Goal: Transaction & Acquisition: Book appointment/travel/reservation

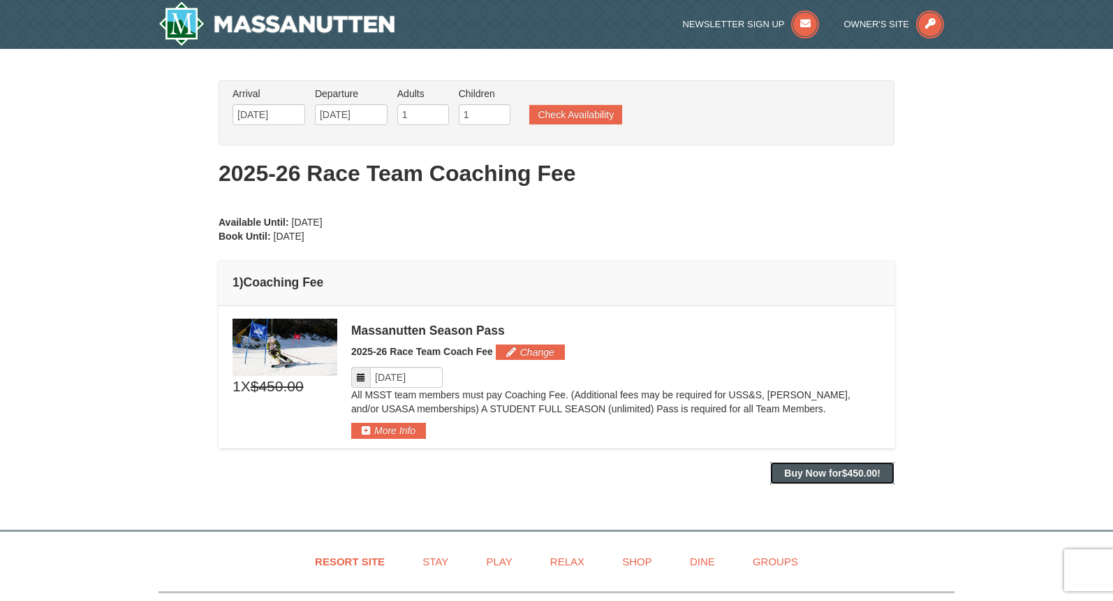
click at [828, 472] on strong "Buy Now for $450.00 !" at bounding box center [832, 472] width 96 height 11
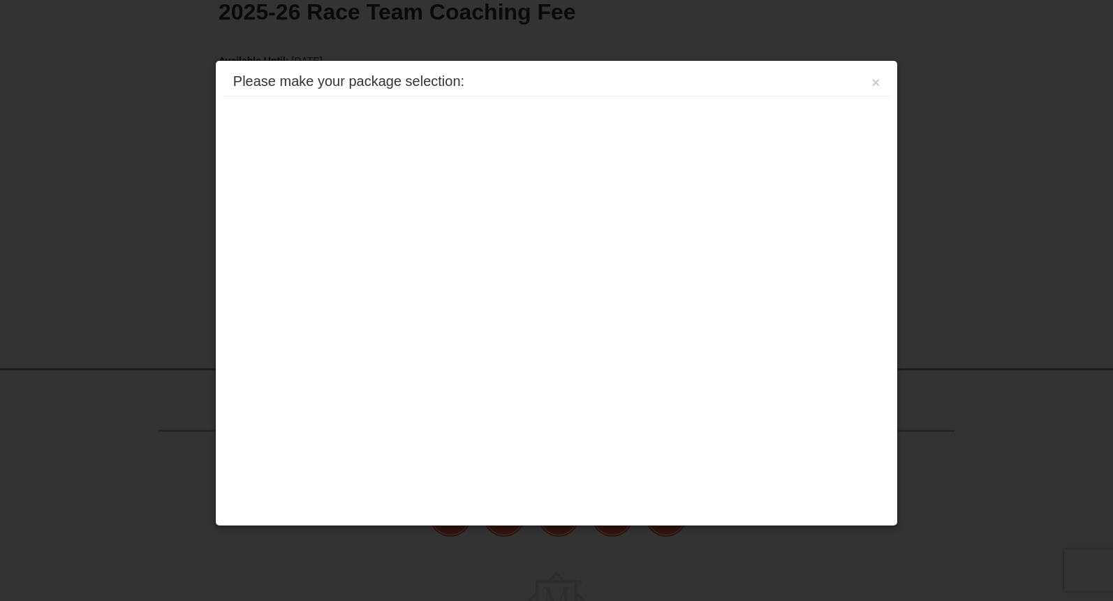
scroll to position [233, 0]
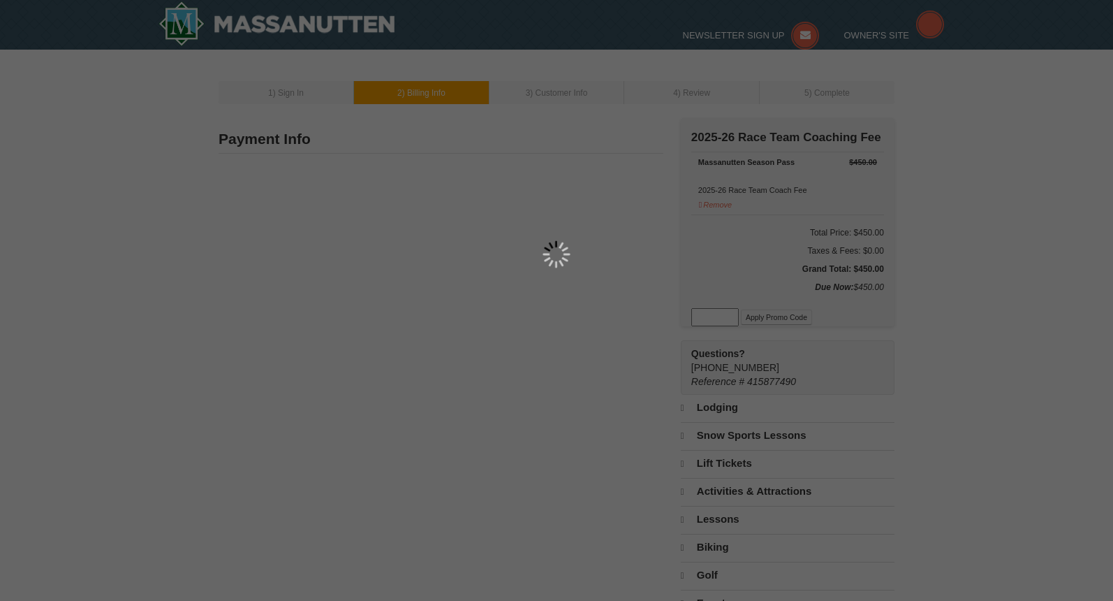
type input "[STREET_ADDRESS][PERSON_NAME]"
type input "Staunton"
type input "24401"
type input "804"
type input "339"
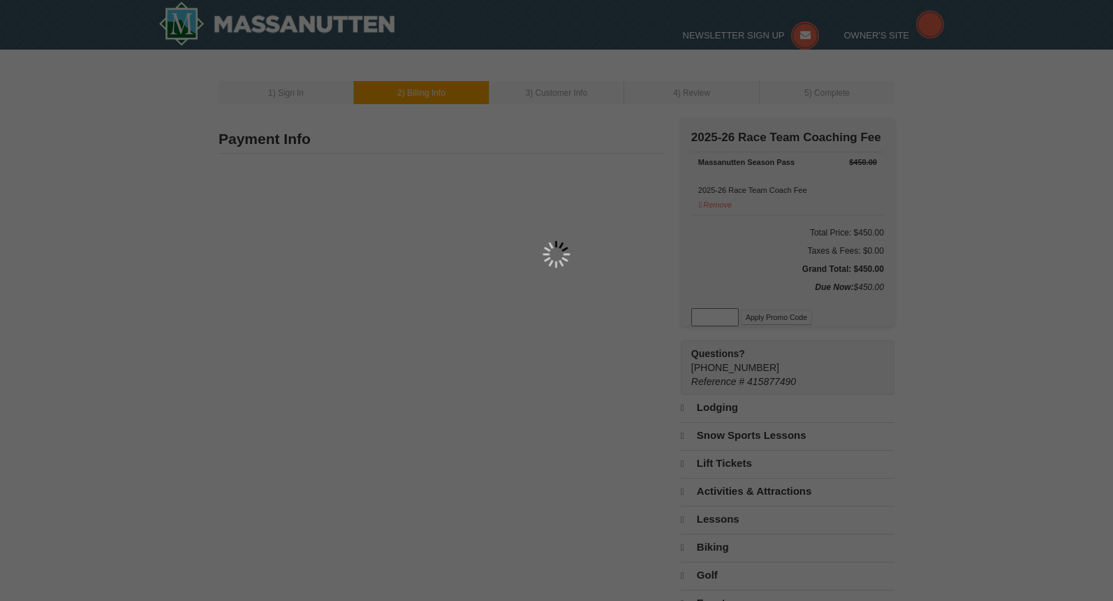
type input "0473"
type input "[PERSON_NAME][EMAIL_ADDRESS][PERSON_NAME][DOMAIN_NAME]"
select select "VA"
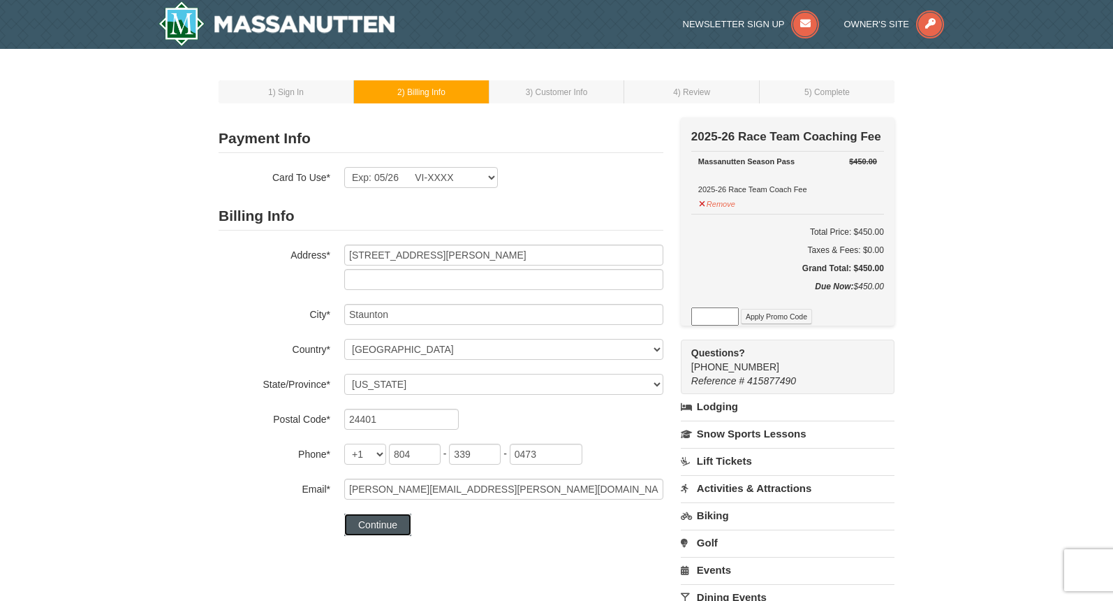
click at [385, 527] on button "Continue" at bounding box center [377, 524] width 67 height 22
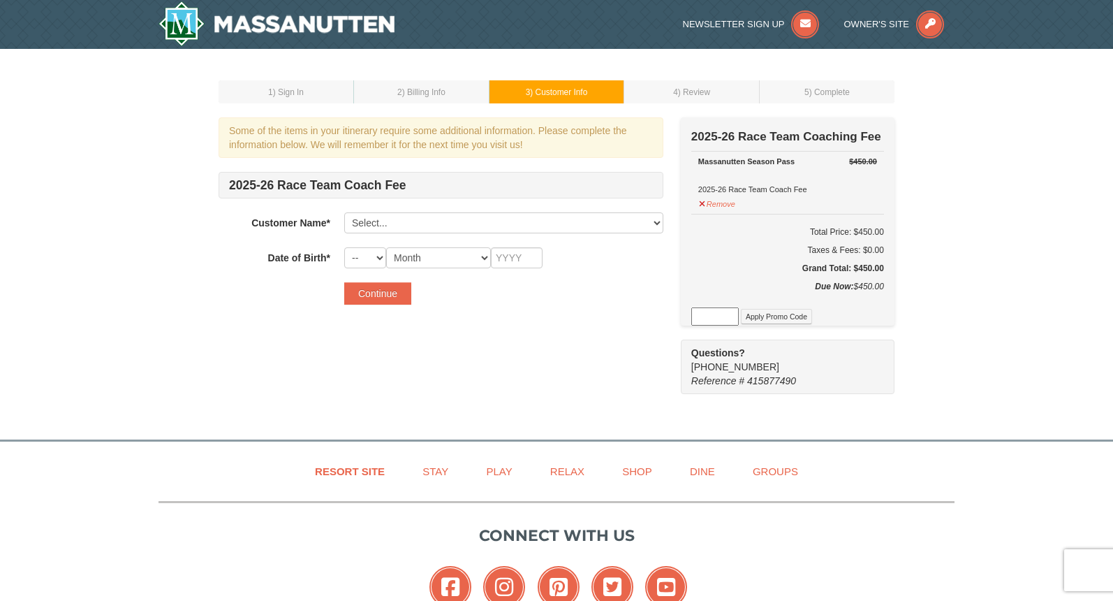
click at [307, 95] on td "1 ) Sign In" at bounding box center [286, 91] width 135 height 23
click at [423, 87] on span ") Billing Info" at bounding box center [423, 92] width 43 height 10
click at [425, 96] on td "2 ) Billing Info" at bounding box center [421, 91] width 135 height 23
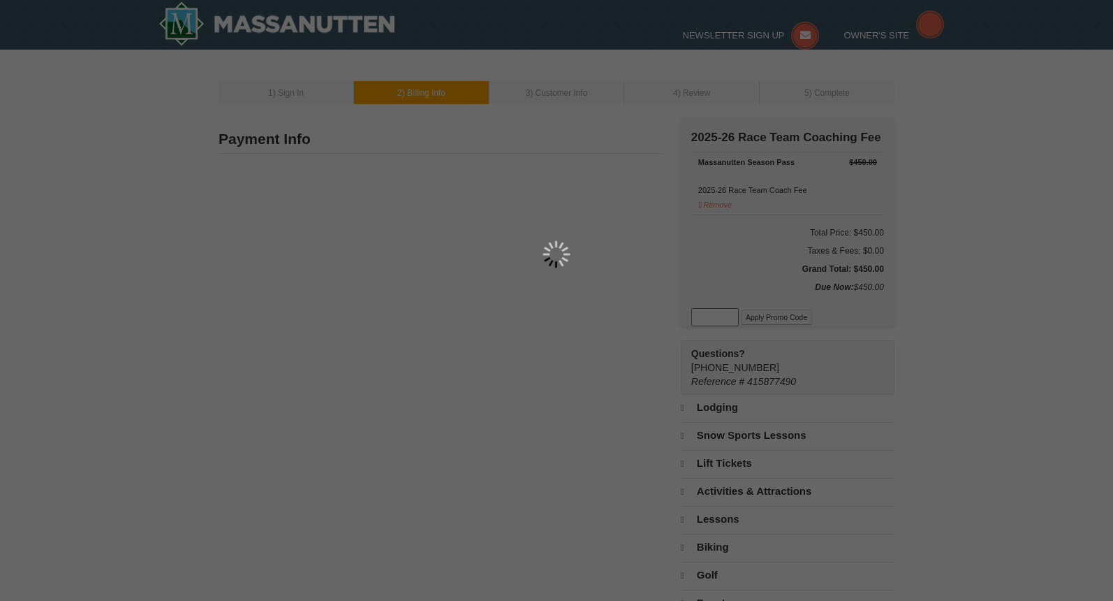
type input "[STREET_ADDRESS][PERSON_NAME]"
type input "Staunton"
type input "24401"
type input "804"
type input "339"
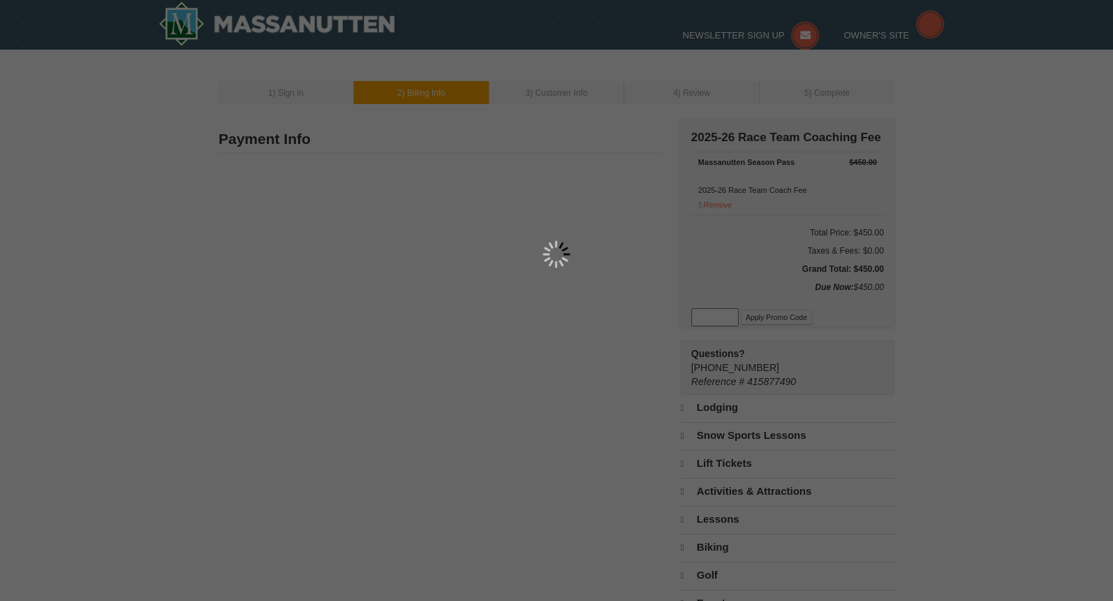
type input "0473"
type input "[PERSON_NAME][EMAIL_ADDRESS][PERSON_NAME][DOMAIN_NAME]"
select select "VA"
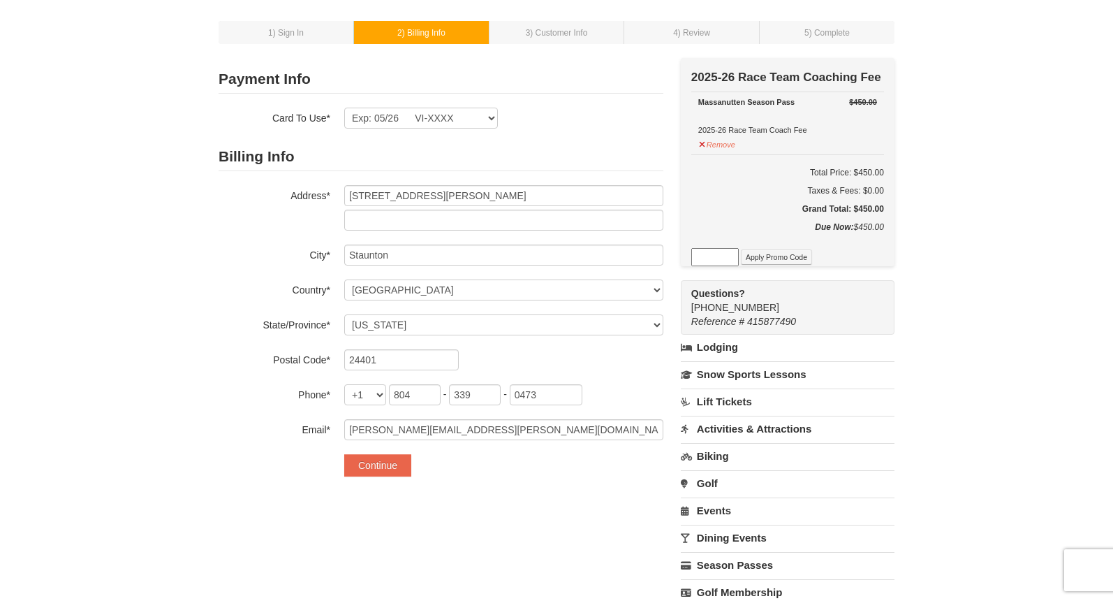
scroll to position [56, 0]
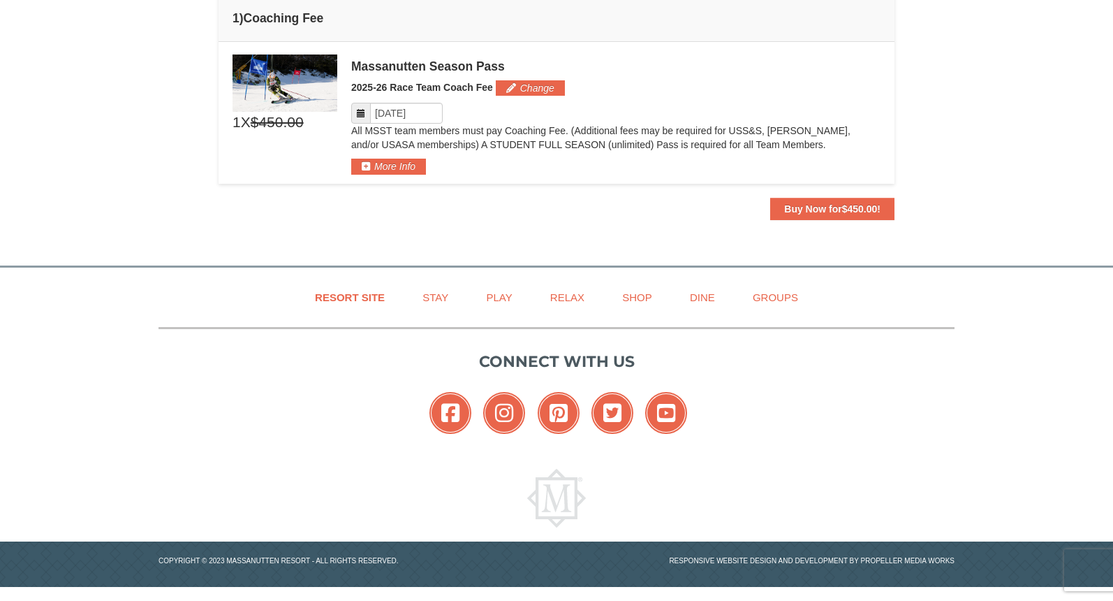
scroll to position [264, 0]
click at [513, 90] on button "Change" at bounding box center [530, 87] width 69 height 15
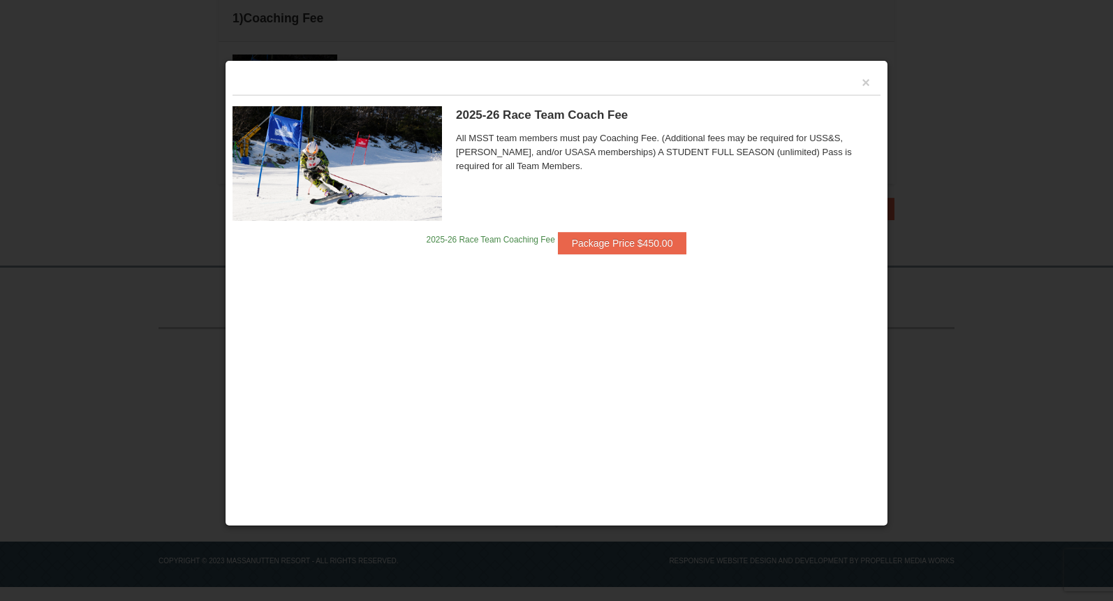
click at [871, 80] on div "×" at bounding box center [557, 81] width 648 height 27
click at [864, 84] on button "×" at bounding box center [866, 82] width 8 height 14
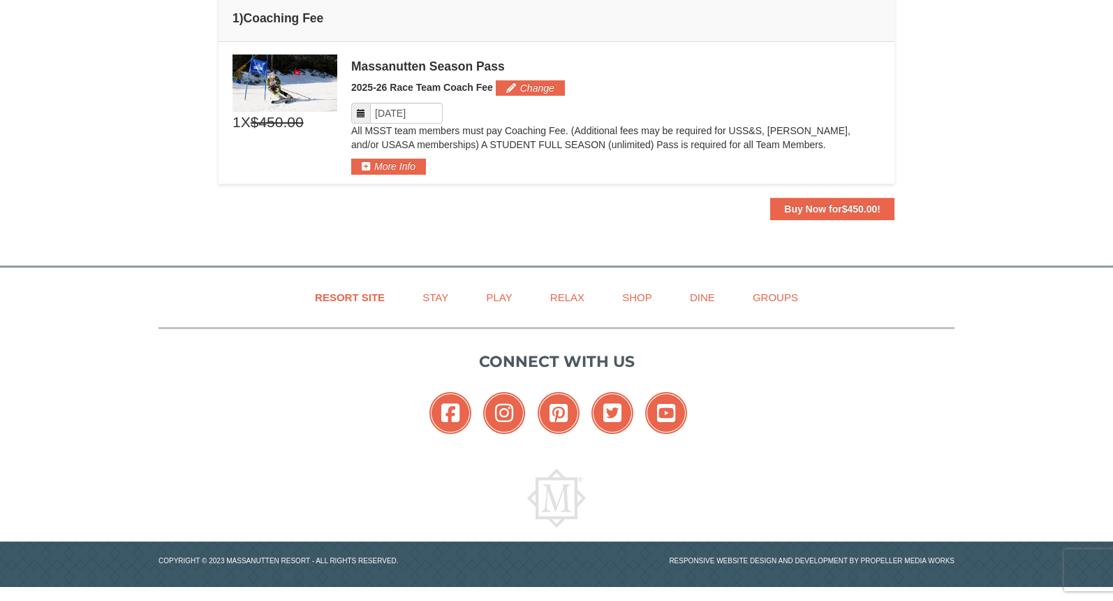
click at [279, 120] on span "$450.00" at bounding box center [277, 122] width 53 height 21
click at [274, 91] on img at bounding box center [285, 82] width 105 height 57
click at [395, 168] on button "More Info" at bounding box center [388, 166] width 75 height 15
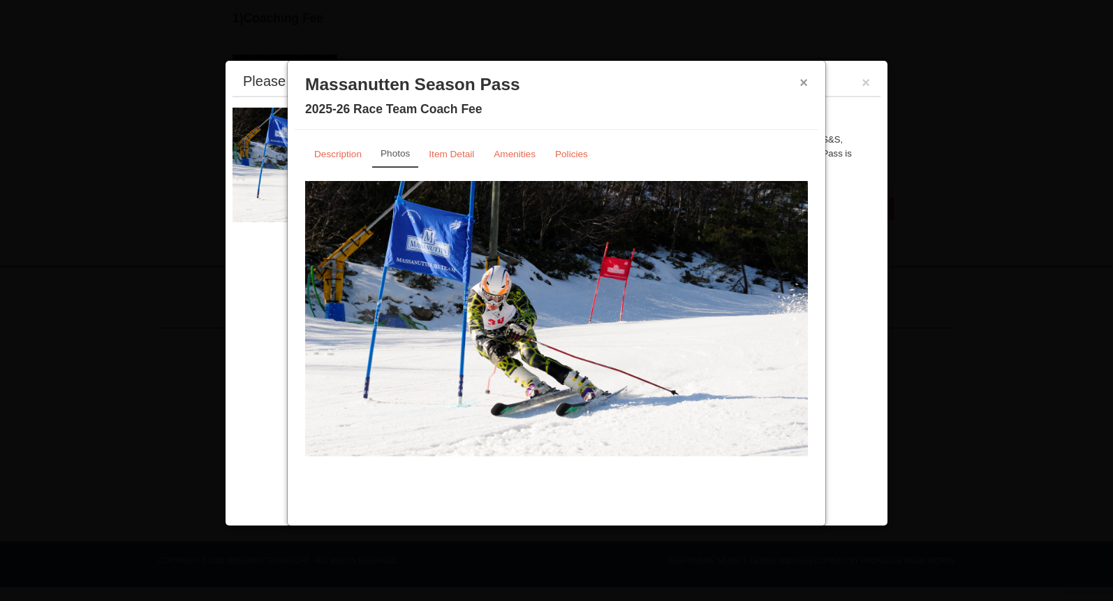
click at [804, 87] on button "×" at bounding box center [804, 82] width 8 height 14
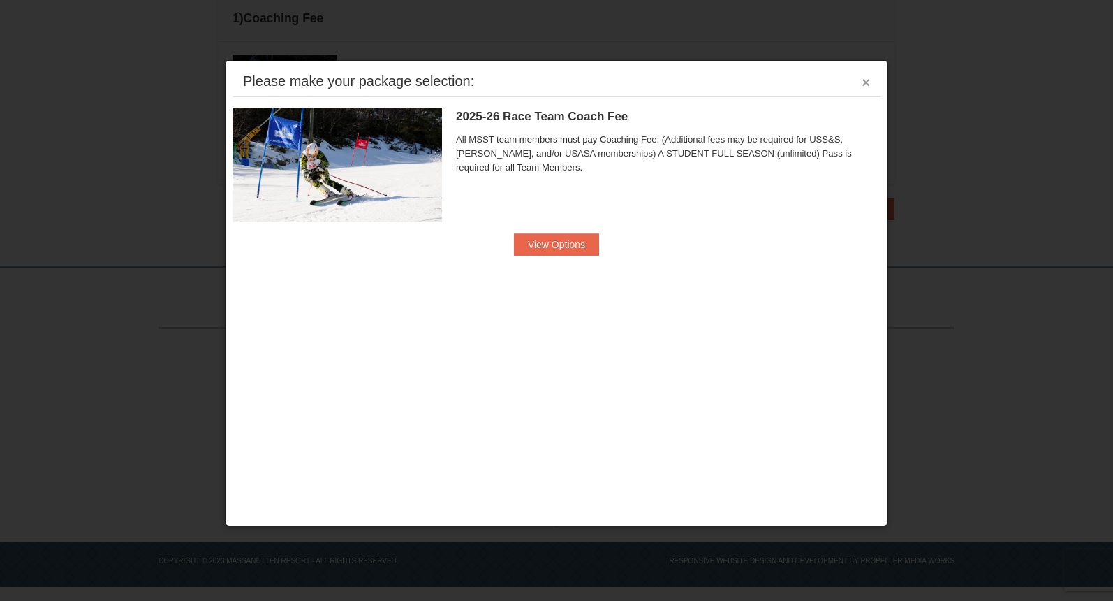
click at [868, 84] on button "×" at bounding box center [866, 82] width 8 height 14
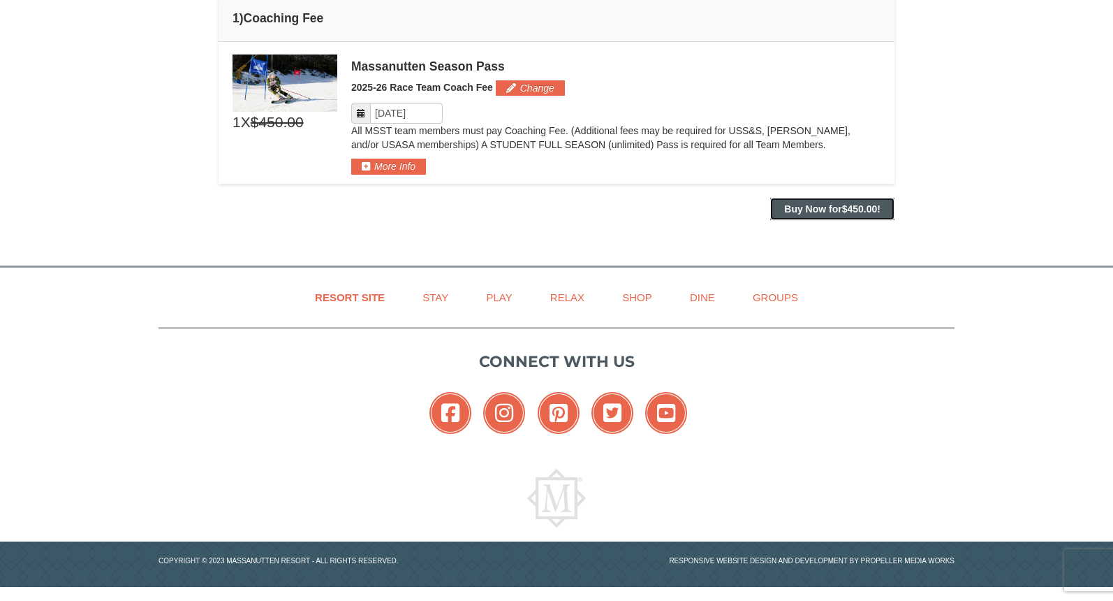
click at [815, 207] on strong "Buy Now for $450.00 !" at bounding box center [832, 208] width 96 height 11
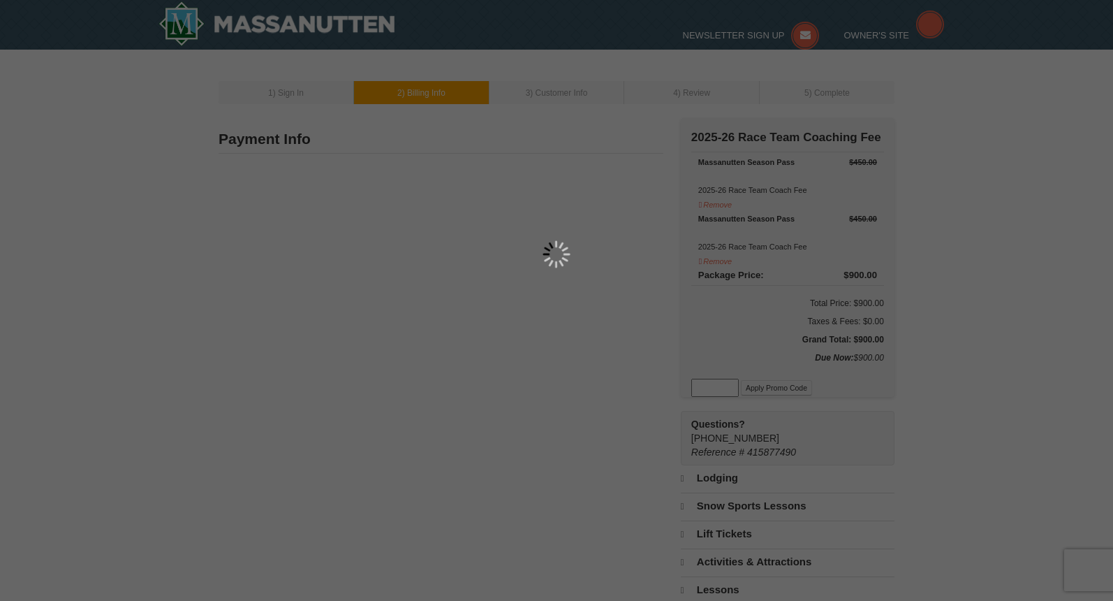
type input "[STREET_ADDRESS][PERSON_NAME]"
type input "Staunton"
type input "24401"
type input "804"
type input "339"
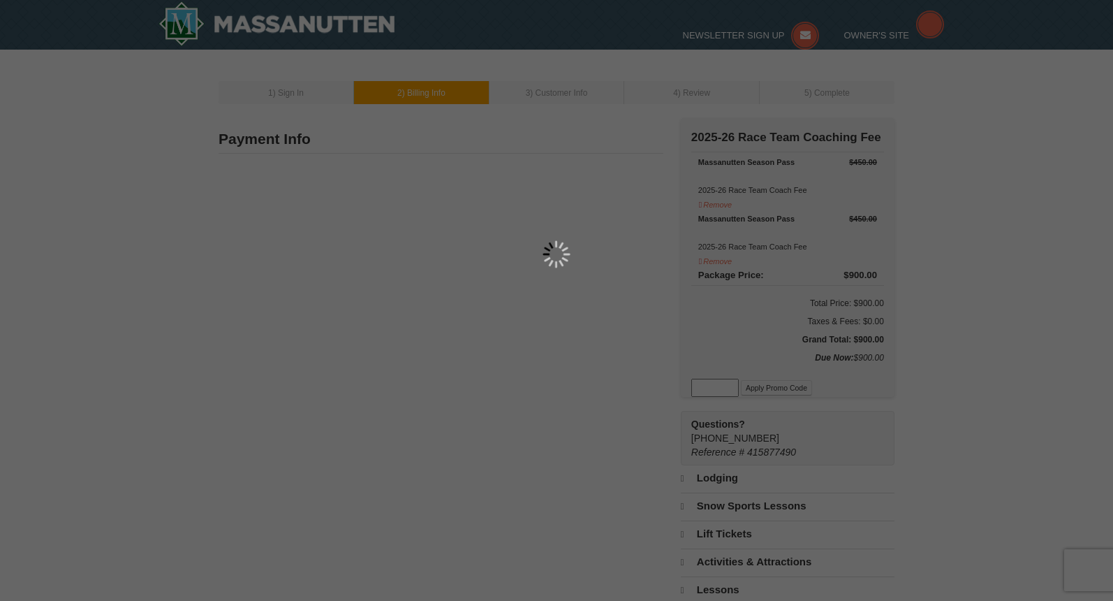
type input "0473"
type input "[PERSON_NAME][EMAIL_ADDRESS][PERSON_NAME][DOMAIN_NAME]"
select select "VA"
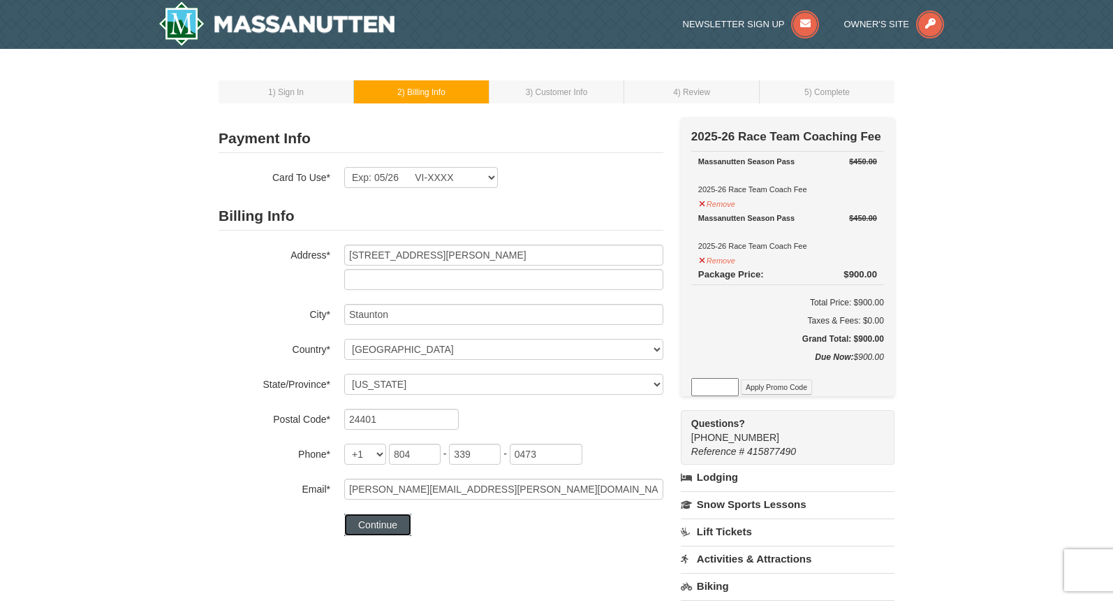
click at [382, 522] on button "Continue" at bounding box center [377, 524] width 67 height 22
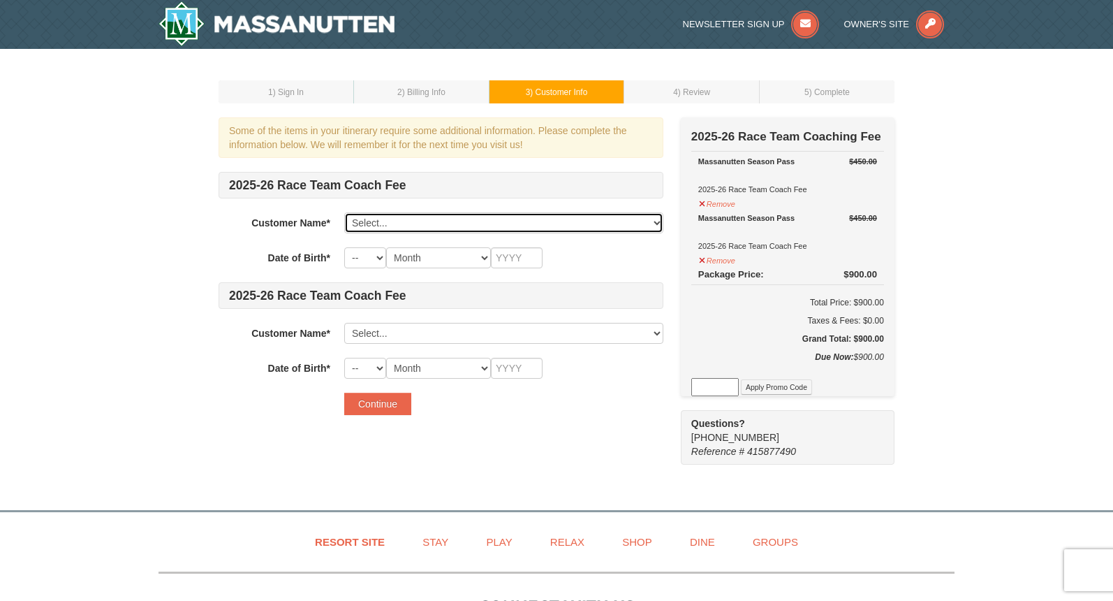
click at [480, 221] on select "Select... Timothy Martin Melinda Martin Zachary Martin Declan Martin Add New..." at bounding box center [503, 222] width 319 height 21
select select "28180988"
click at [344, 212] on select "Select... Timothy Martin Melinda Martin Zachary Martin Declan Martin Add New..." at bounding box center [503, 222] width 319 height 21
select select "15"
select select "01"
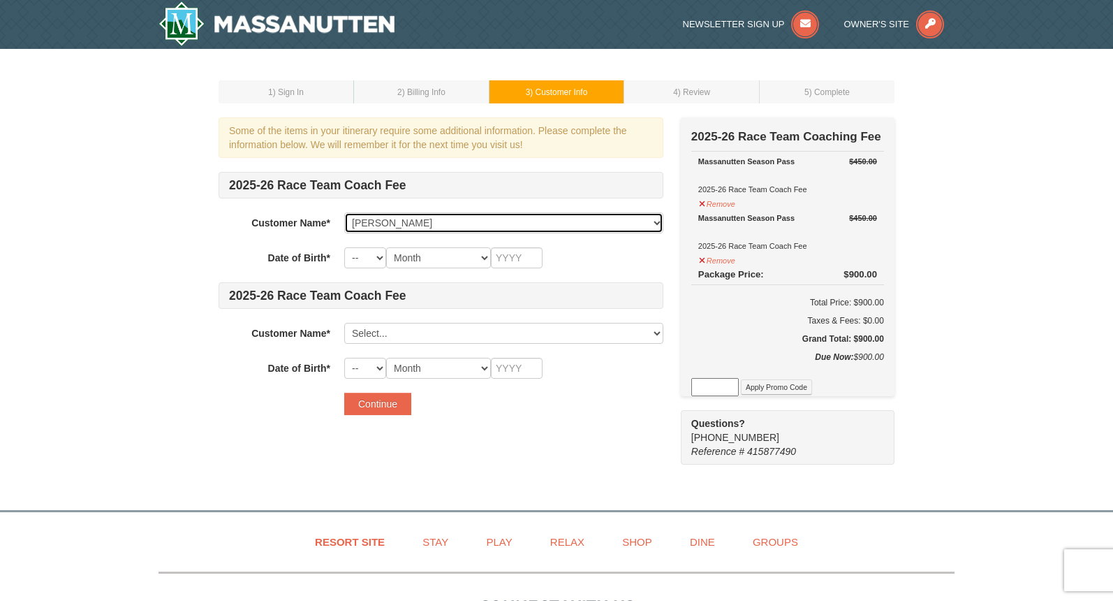
type input "2017"
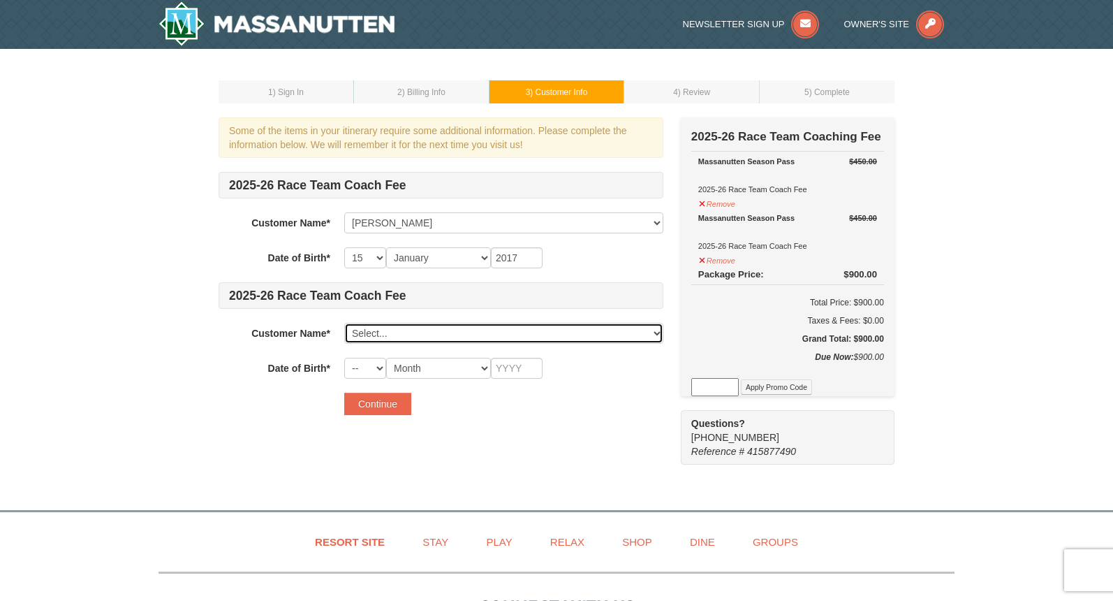
click at [420, 334] on select "Select... Timothy Martin Melinda Martin Zachary Martin Declan Martin Add New..." at bounding box center [503, 333] width 319 height 21
select select "28180974"
click at [344, 323] on select "Select... Timothy Martin Melinda Martin Zachary Martin Declan Martin Add New..." at bounding box center [503, 333] width 319 height 21
select select "30"
select select "07"
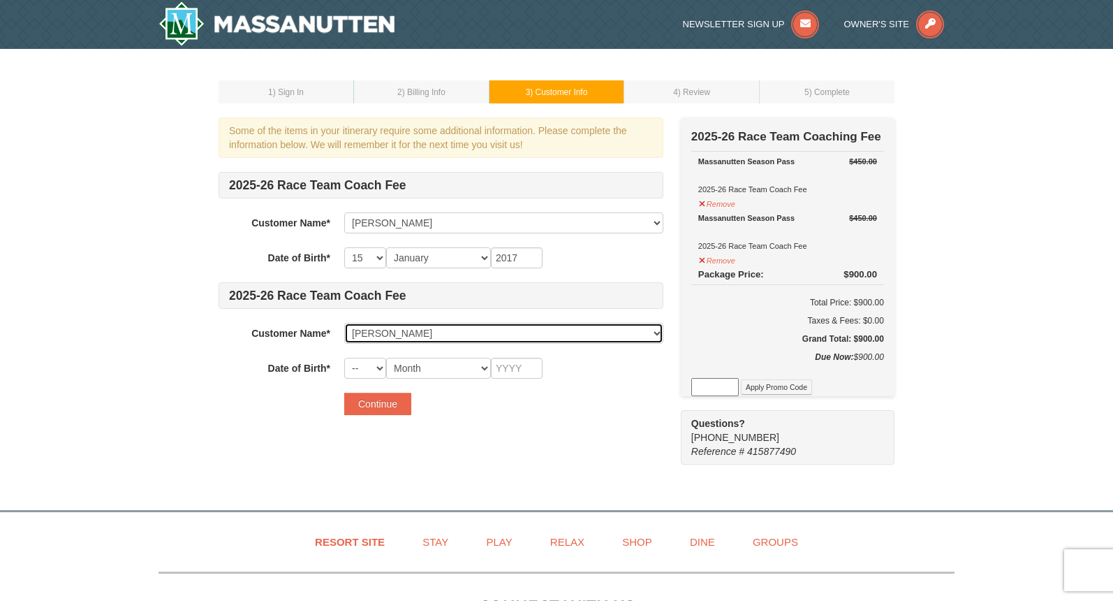
type input "2015"
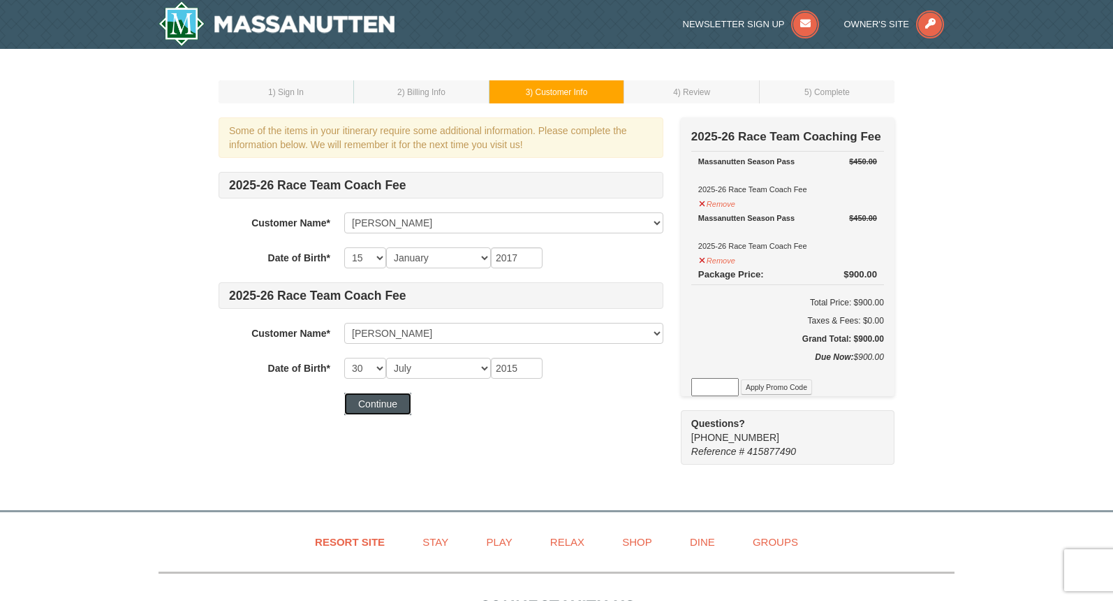
click at [374, 403] on button "Continue" at bounding box center [377, 403] width 67 height 22
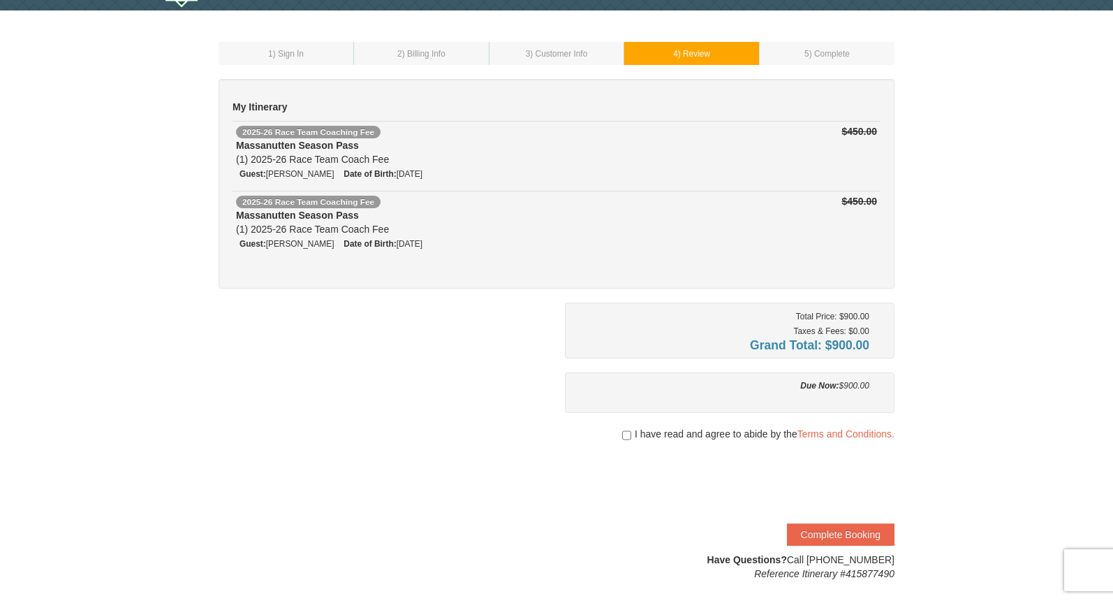
scroll to position [45, 0]
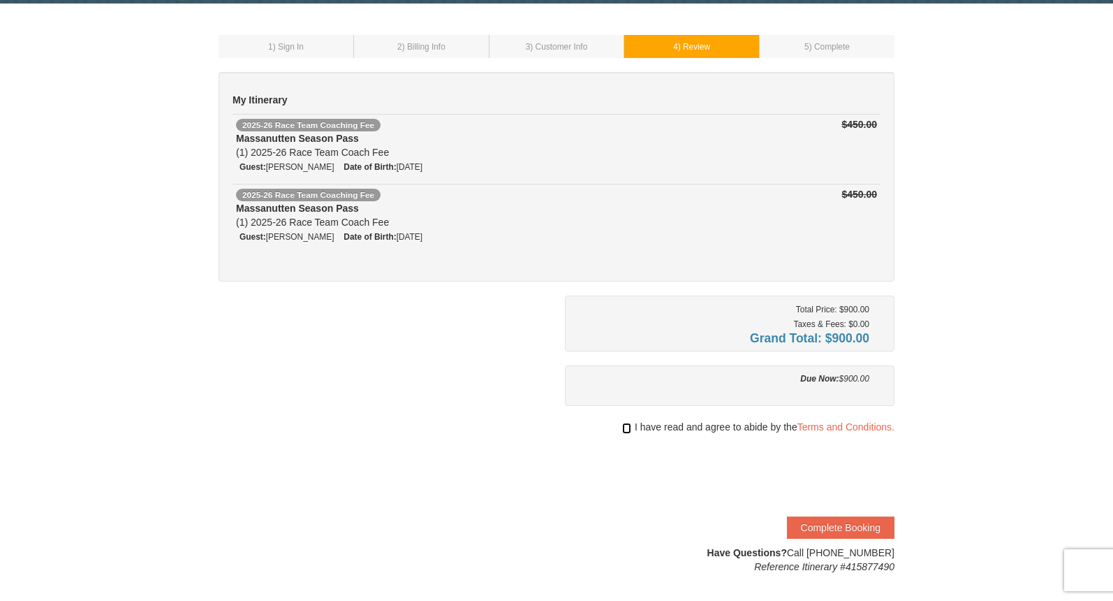
click at [624, 427] on input "checkbox" at bounding box center [626, 427] width 9 height 11
checkbox input "true"
click at [837, 527] on button "Complete Booking" at bounding box center [841, 527] width 108 height 22
